Goal: Navigation & Orientation: Find specific page/section

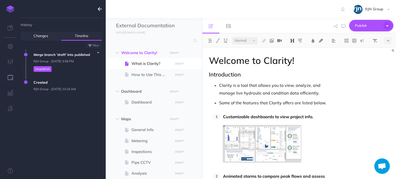
select select "null"
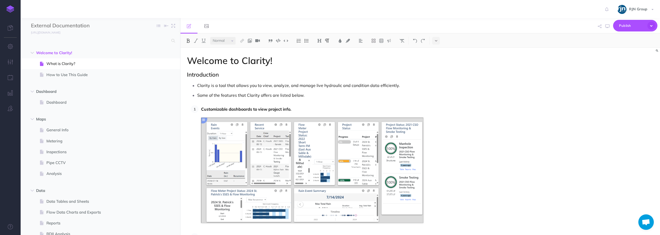
select select "null"
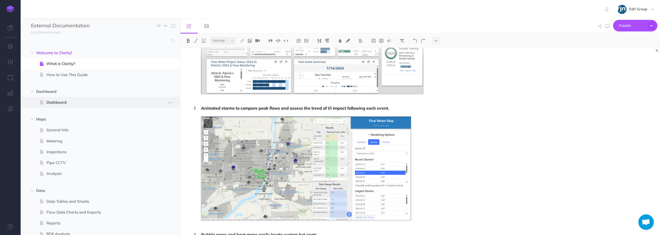
click at [59, 103] on span "Dashboard" at bounding box center [97, 102] width 103 height 6
select select "null"
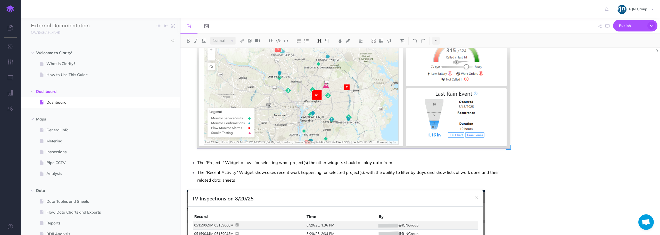
scroll to position [103, 0]
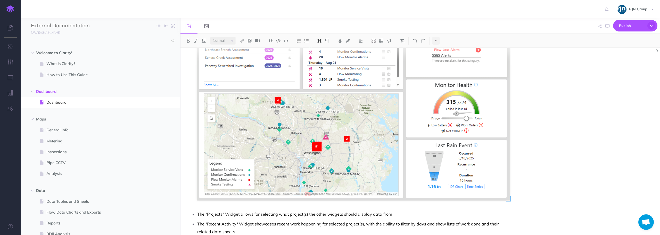
click at [238, 124] on img at bounding box center [353, 95] width 313 height 209
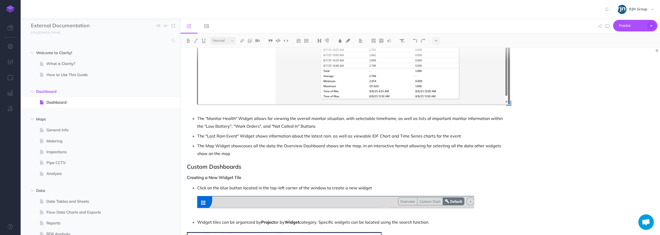
scroll to position [645, 0]
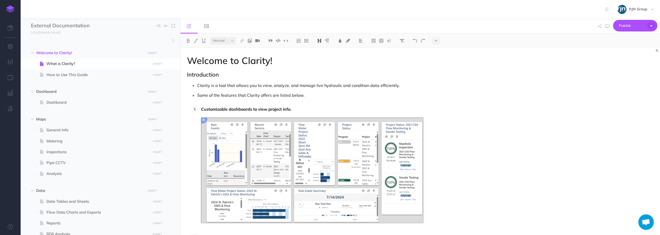
select select "null"
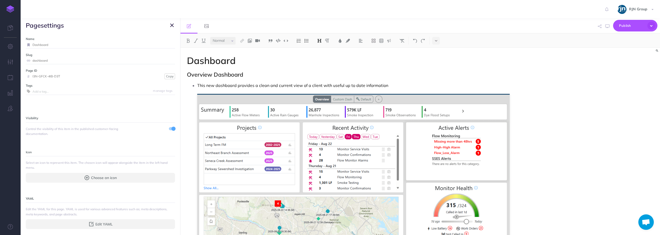
select select "null"
click at [170, 26] on icon "button" at bounding box center [172, 25] width 4 height 6
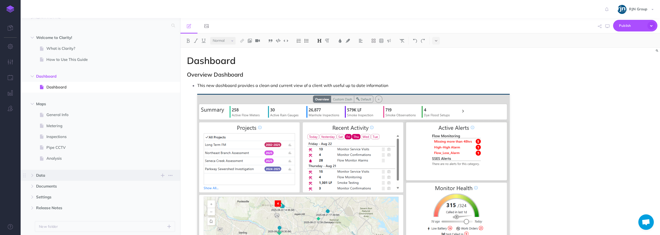
scroll to position [7, 0]
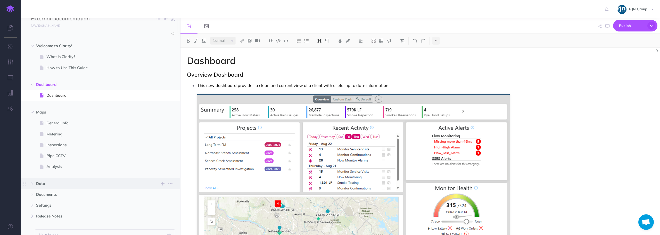
click at [48, 182] on span "Data" at bounding box center [89, 183] width 107 height 6
select select "null"
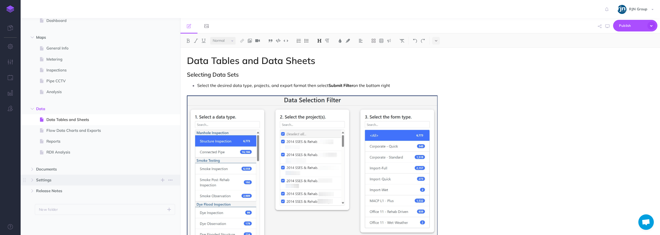
scroll to position [82, 0]
click at [59, 168] on span "Documents" at bounding box center [89, 169] width 107 height 6
select select "null"
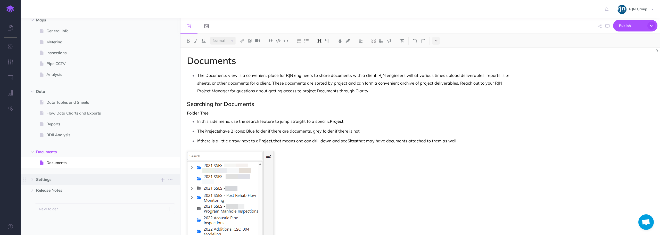
click at [62, 183] on span "Settings New folder Add a new folder inside this folder New page Add a new blan…" at bounding box center [106, 179] width 140 height 11
select select "null"
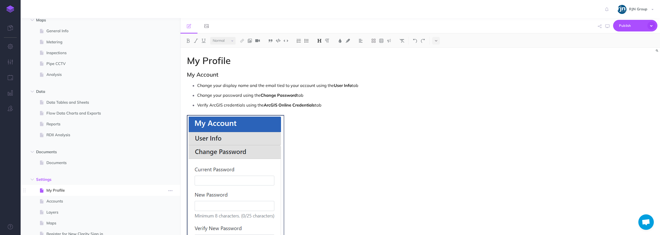
scroll to position [159, 0]
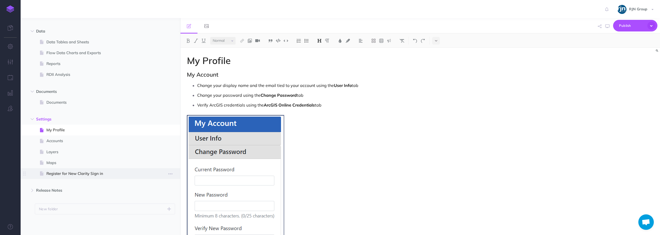
click at [86, 171] on span "Register for New Clarity Sign in" at bounding box center [97, 173] width 103 height 6
select select "null"
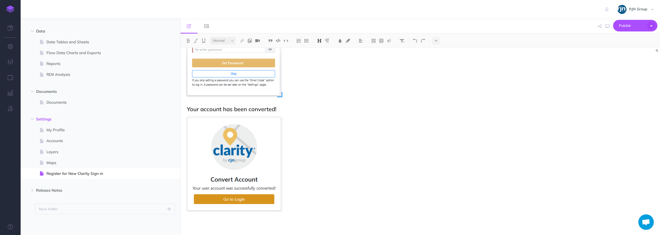
scroll to position [902, 0]
